Goal: Check status: Check status

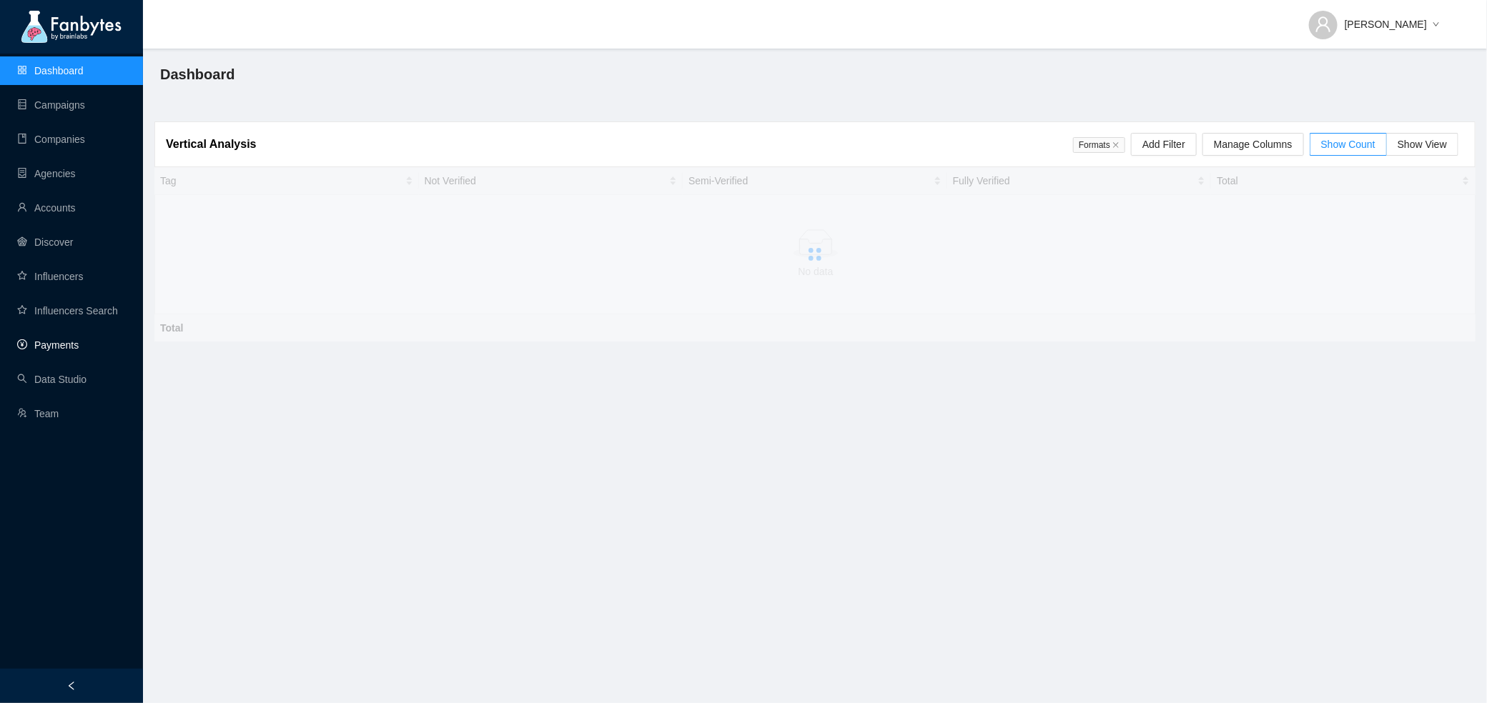
click at [66, 347] on link "Payments" at bounding box center [47, 345] width 61 height 11
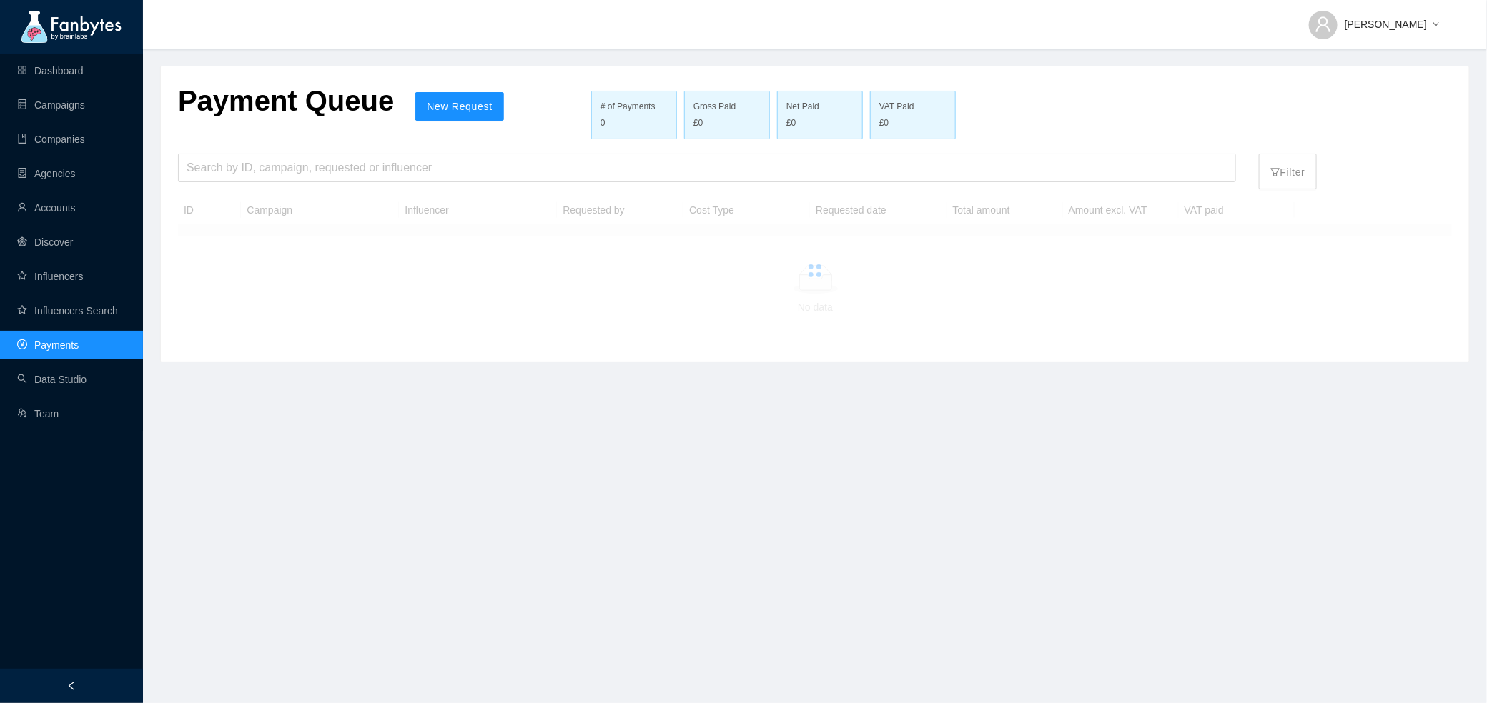
click at [292, 147] on div "Payment Queue New Request # of Payments 0 Gross Paid £0 Net Paid £0 VAT Paid £0…" at bounding box center [815, 213] width 1308 height 295
click at [292, 197] on div at bounding box center [815, 271] width 1274 height 148
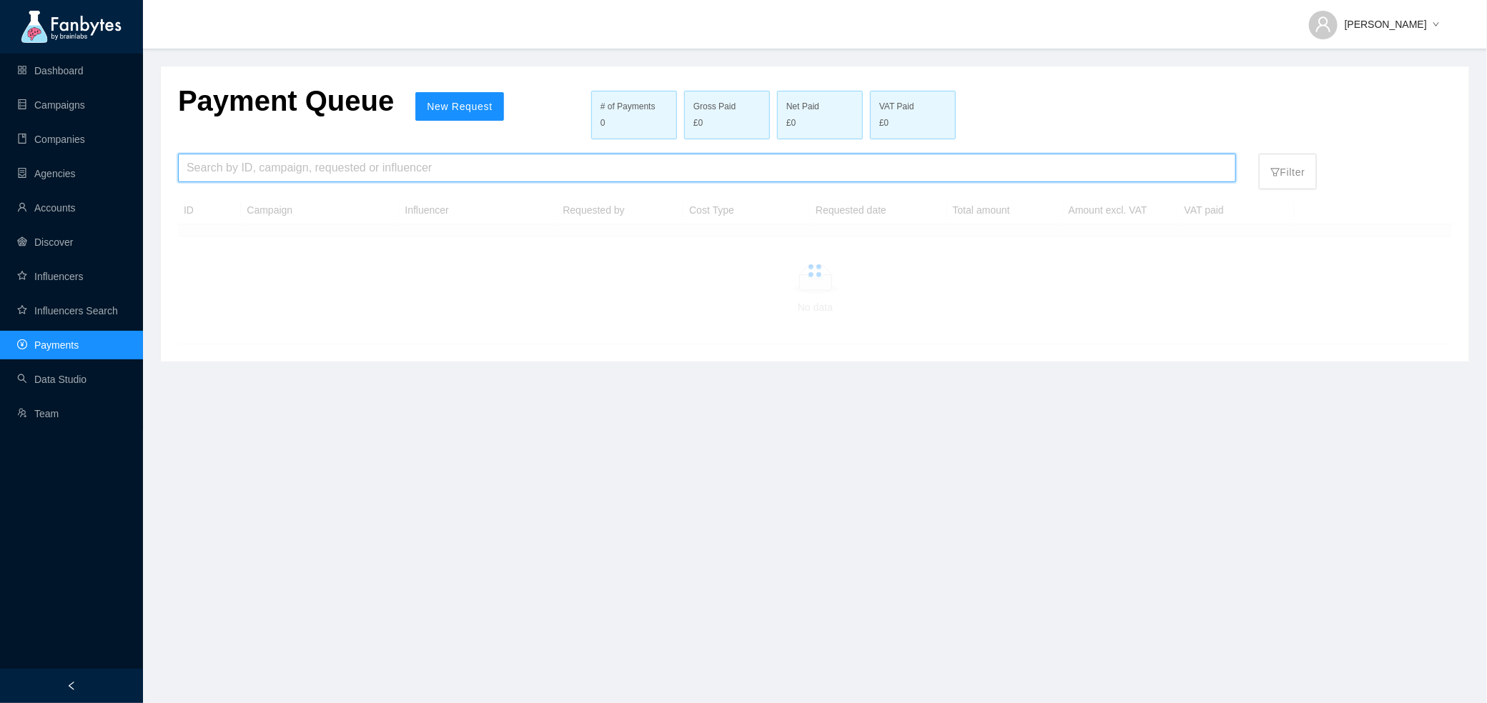
click at [269, 178] on input "search" at bounding box center [707, 167] width 1041 height 27
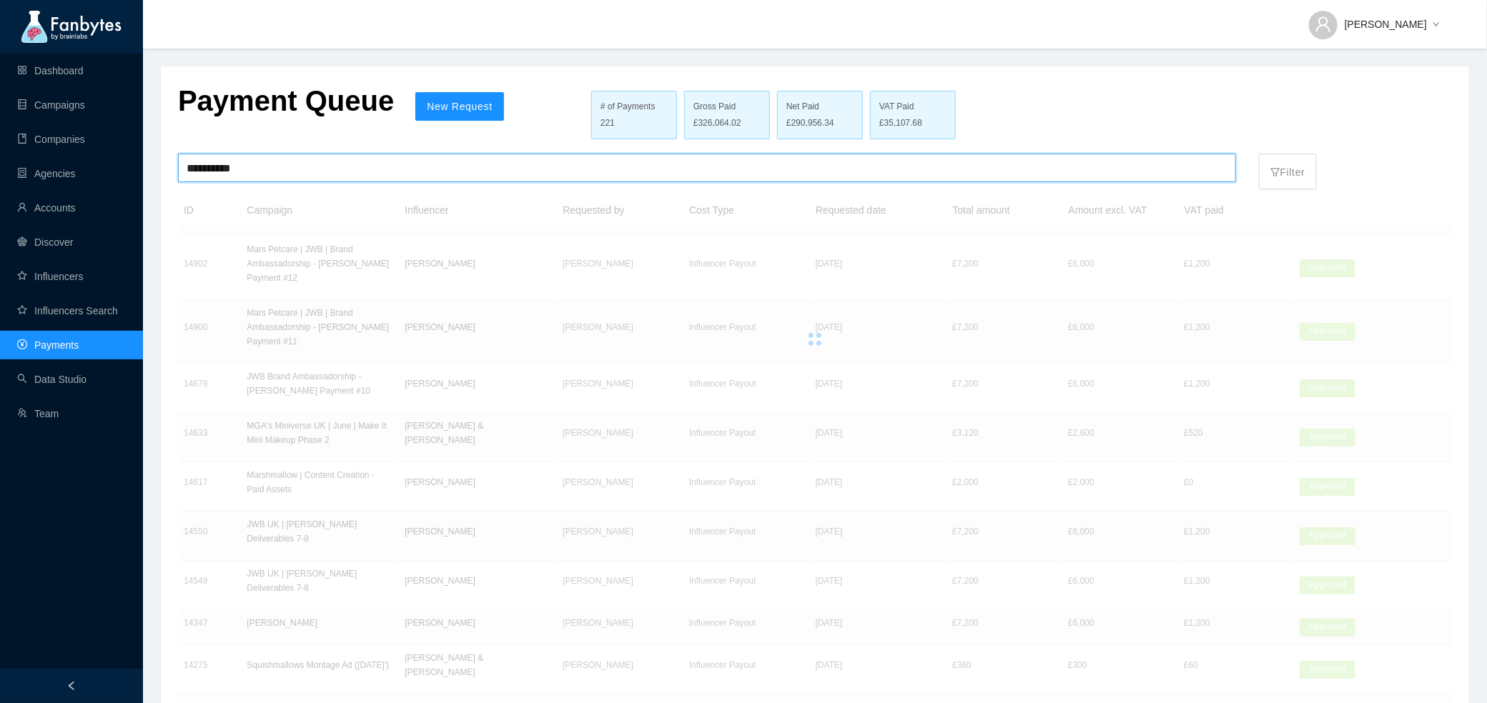
type input "**********"
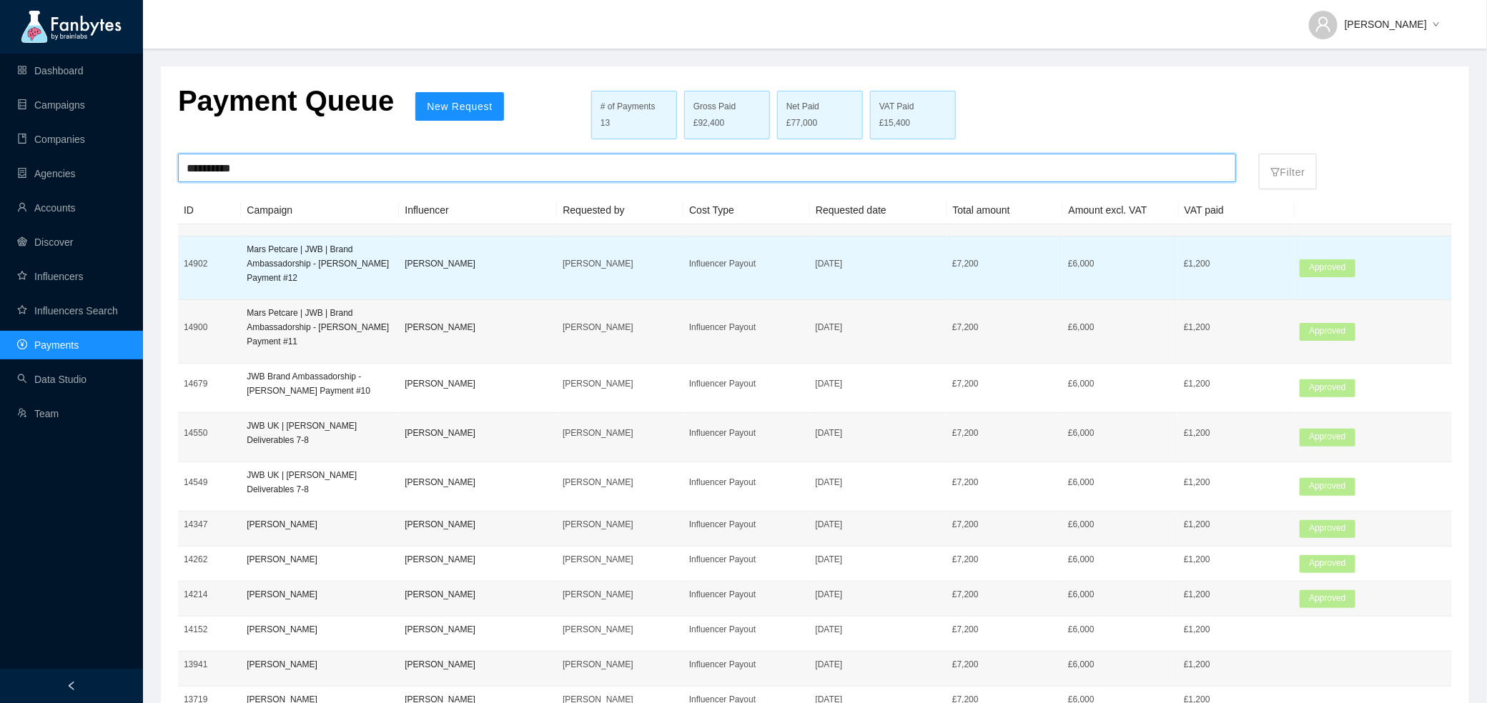
click at [666, 283] on td "[PERSON_NAME]" at bounding box center [620, 269] width 127 height 64
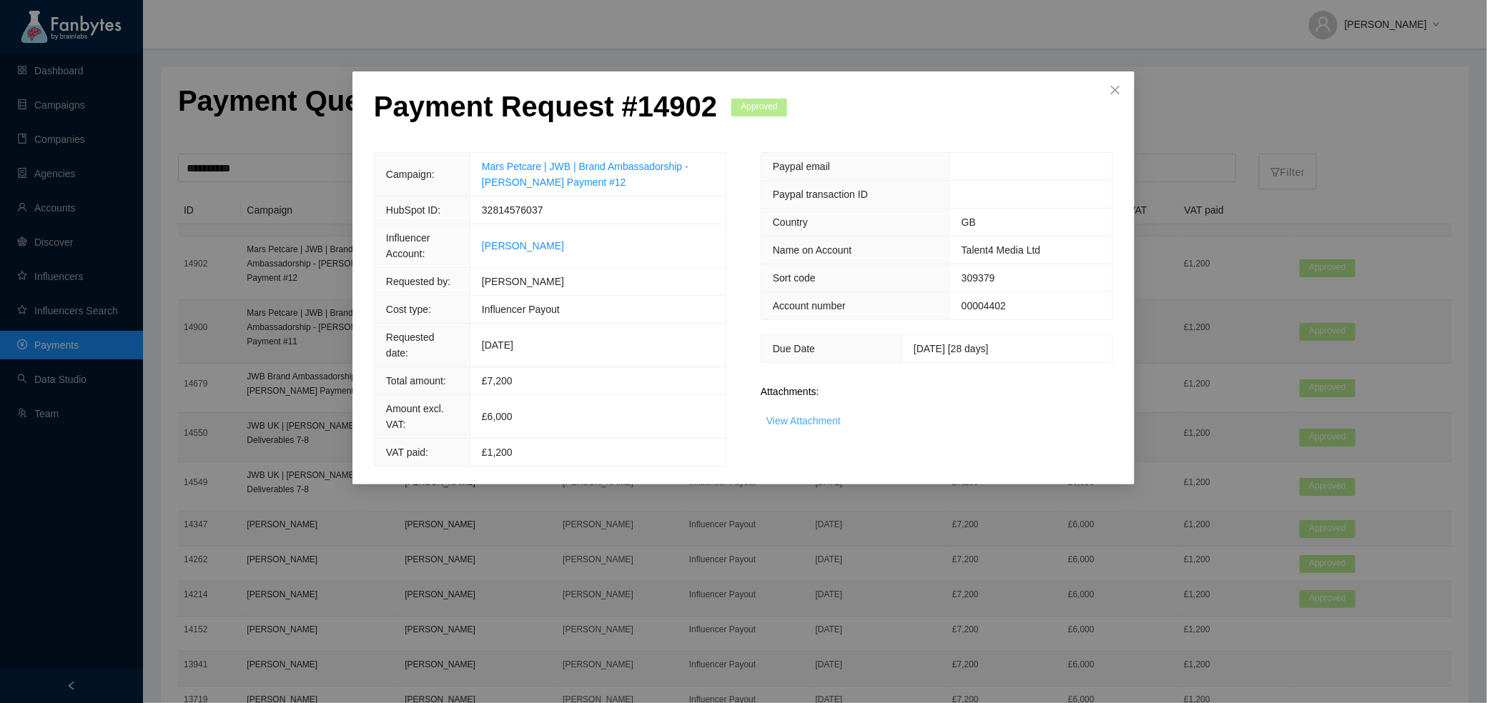
click at [801, 419] on link "View Attachment" at bounding box center [803, 420] width 74 height 11
click at [1103, 89] on span "Close" at bounding box center [1115, 90] width 39 height 39
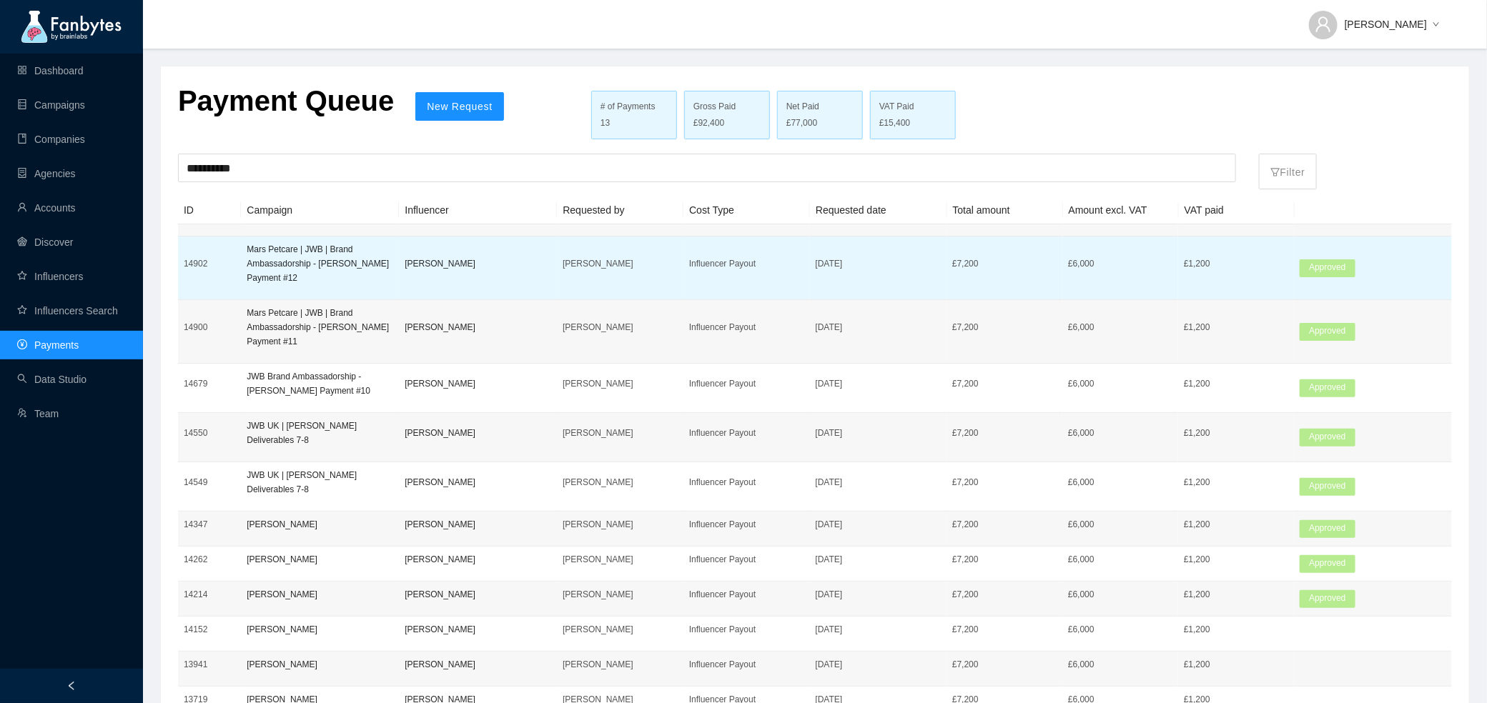
click at [929, 257] on p "[DATE]" at bounding box center [878, 264] width 125 height 14
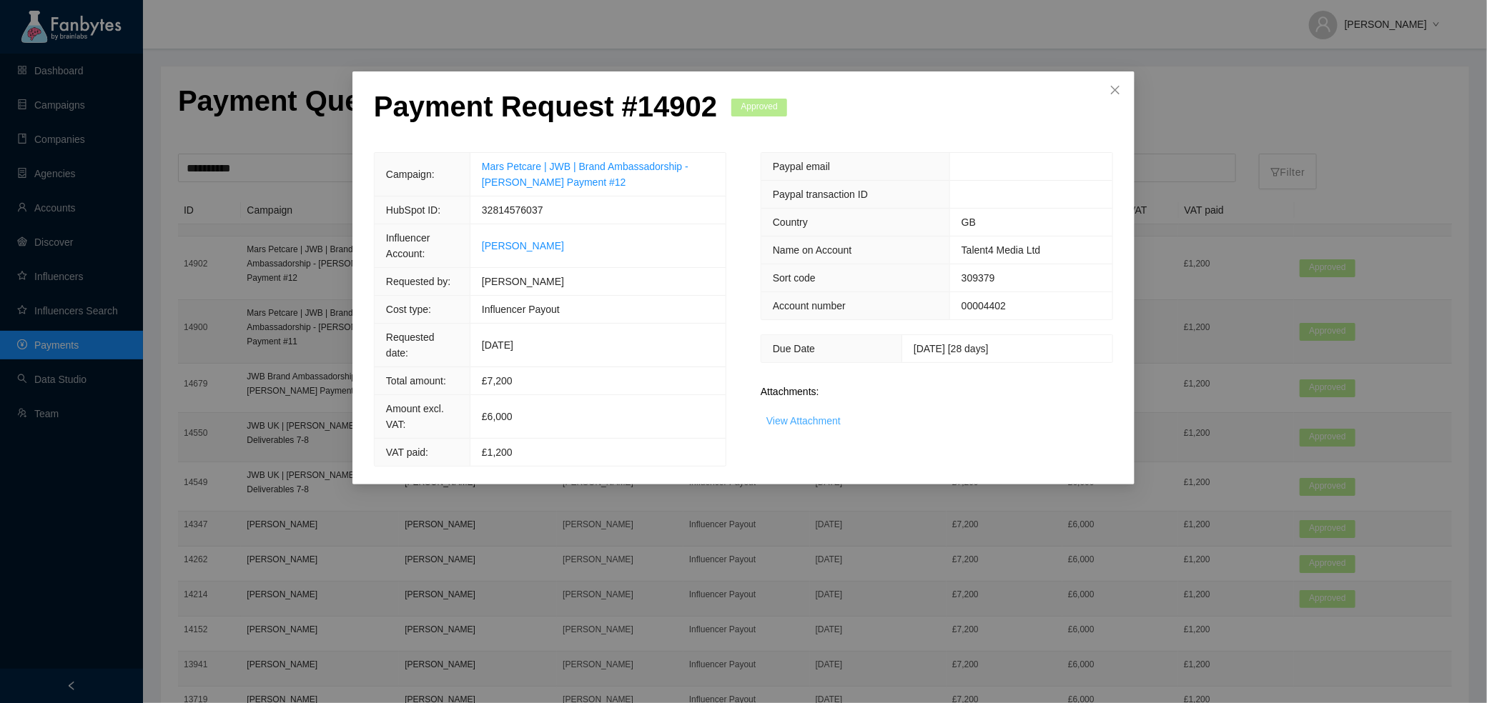
click at [797, 420] on link "View Attachment" at bounding box center [803, 420] width 74 height 11
